Goal: Task Accomplishment & Management: Check status

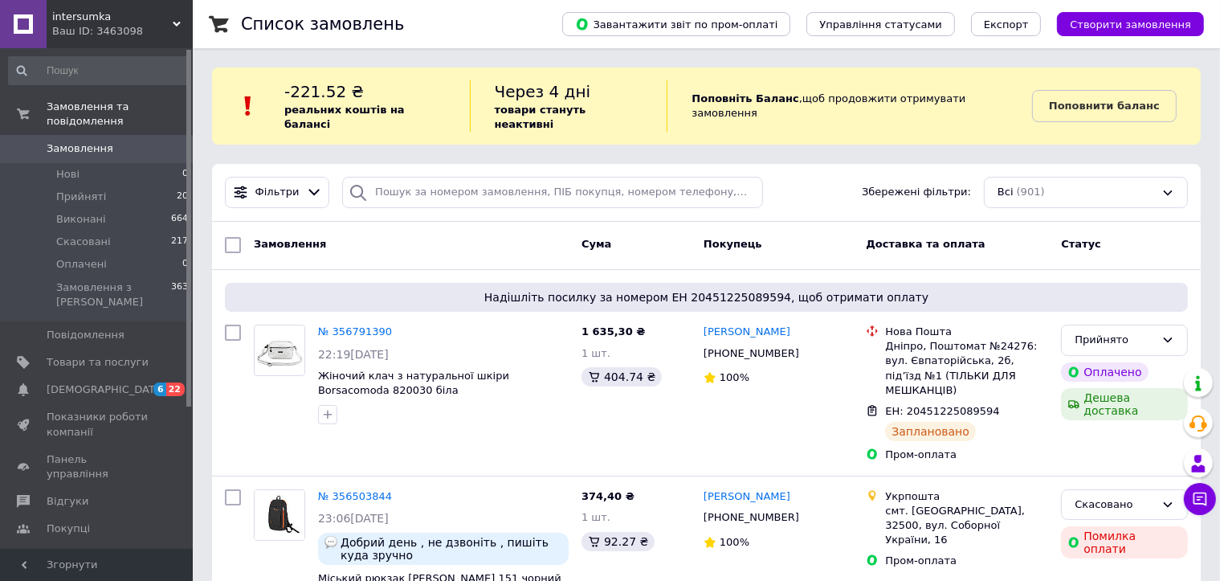
click at [95, 141] on span "Замовлення" at bounding box center [80, 148] width 67 height 14
click at [71, 141] on span "Замовлення" at bounding box center [80, 148] width 67 height 14
click at [80, 141] on span "Замовлення" at bounding box center [80, 148] width 67 height 14
click at [77, 141] on span "Замовлення" at bounding box center [80, 148] width 67 height 14
